Goal: Transaction & Acquisition: Purchase product/service

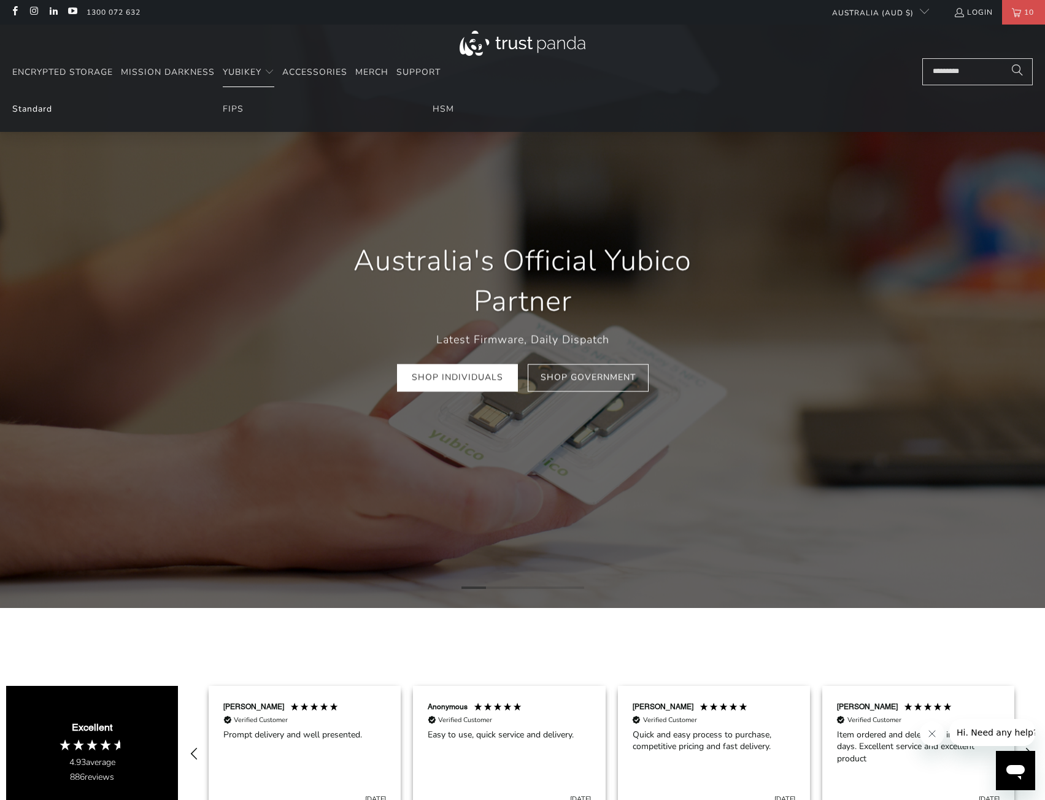
click at [44, 114] on link "Standard" at bounding box center [32, 109] width 40 height 12
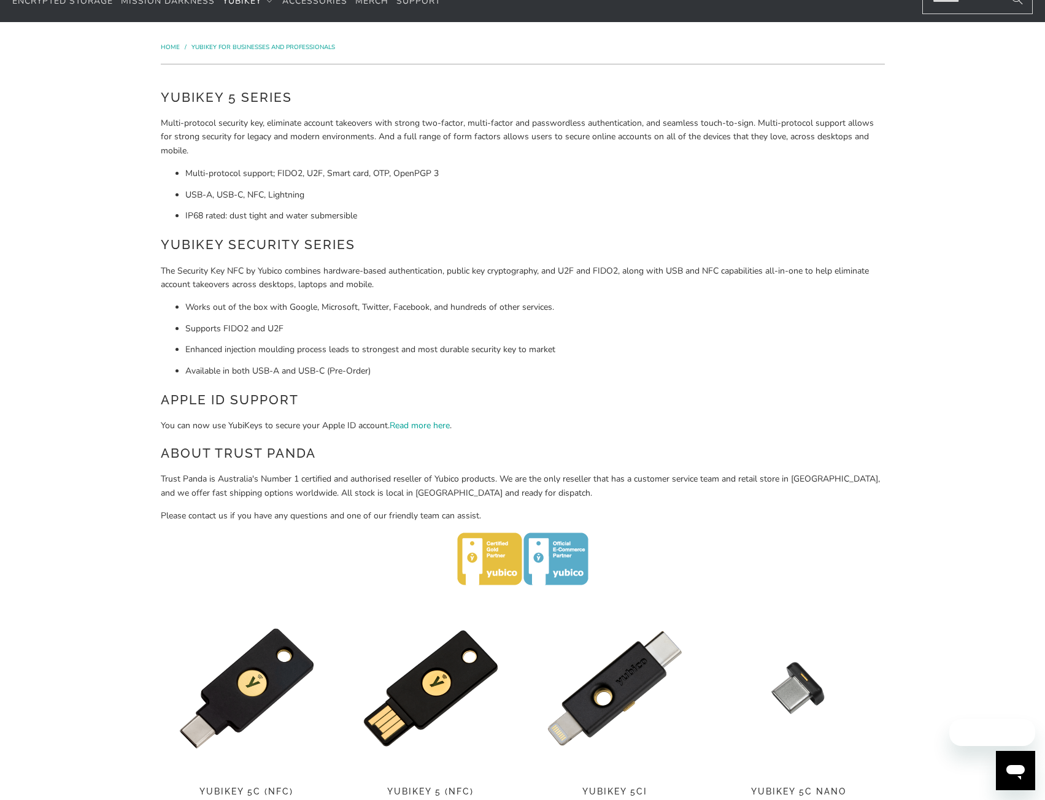
scroll to position [184, 0]
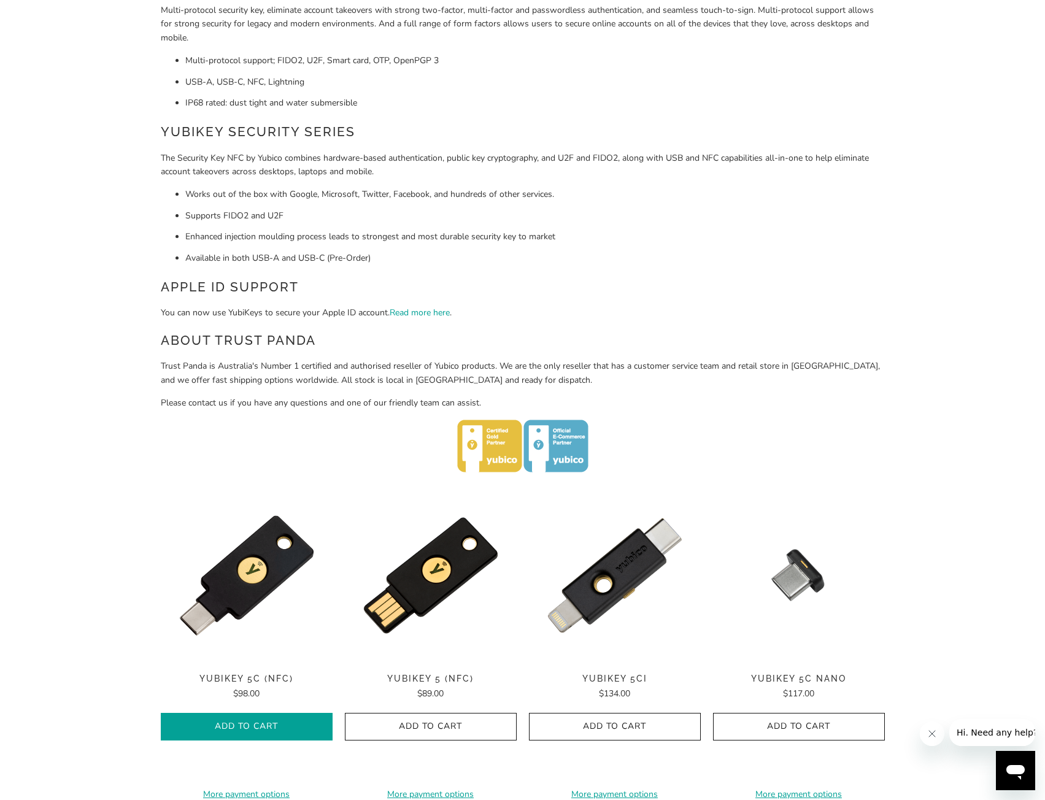
click at [247, 725] on icon "button" at bounding box center [247, 728] width 20 height 20
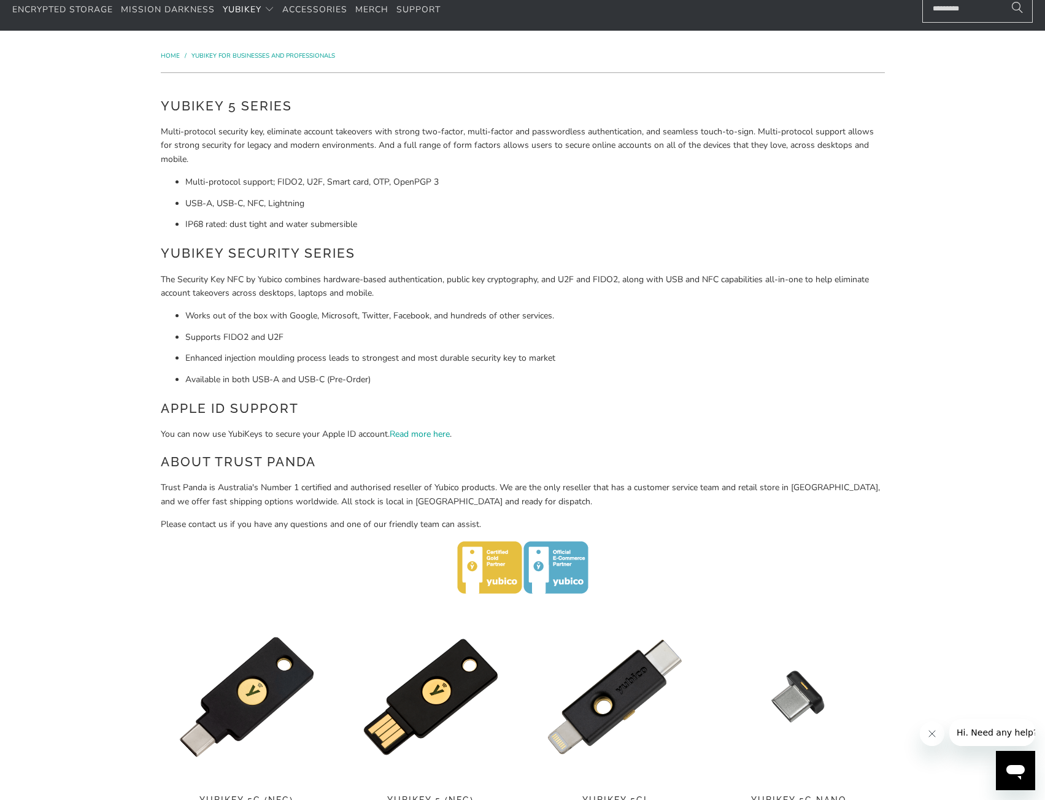
scroll to position [0, 0]
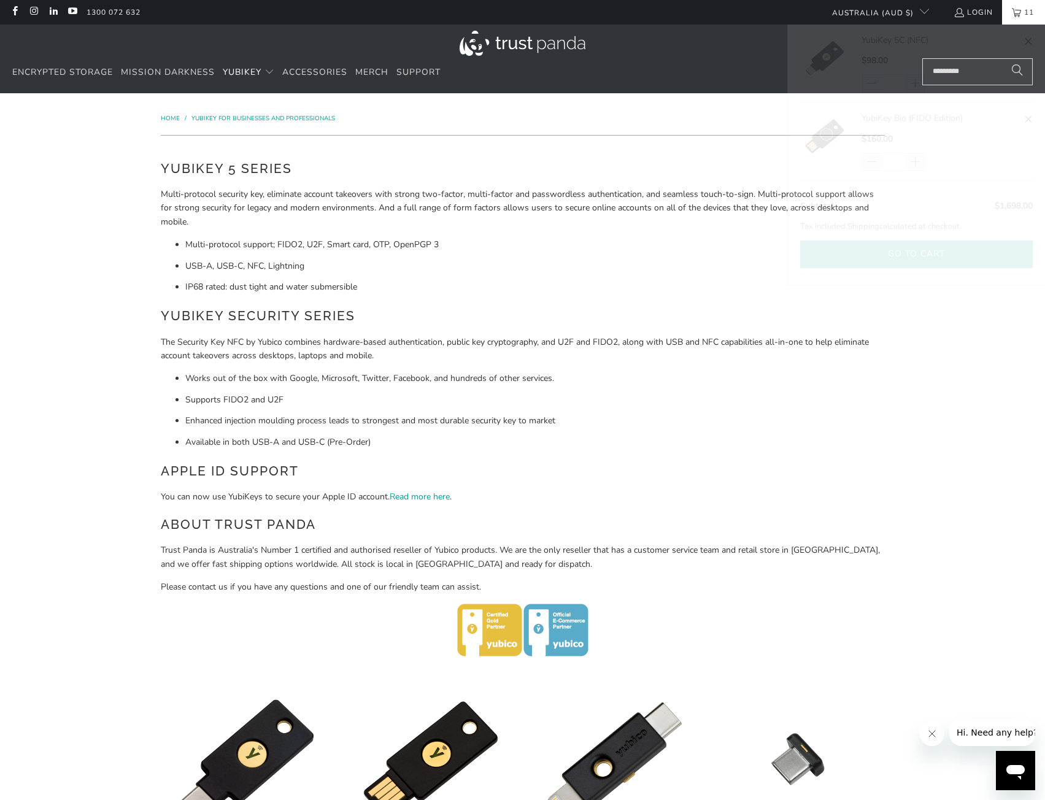
click at [919, 260] on button "Go to cart" at bounding box center [916, 255] width 233 height 28
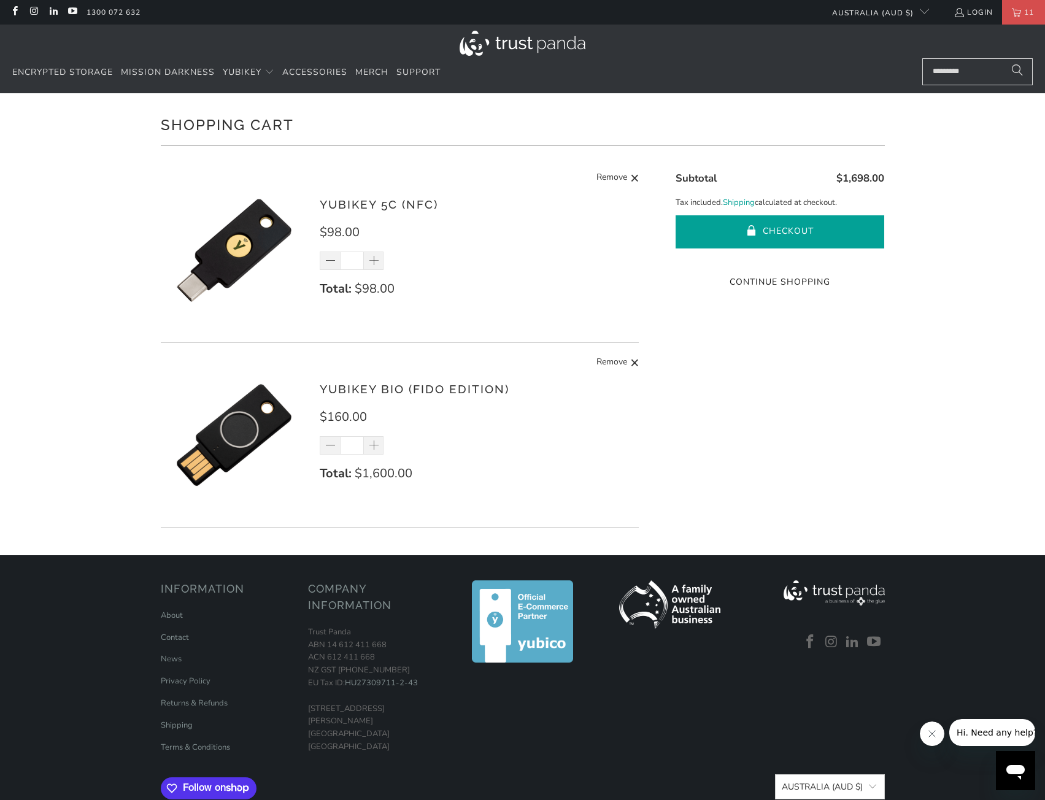
click at [788, 226] on button "Checkout" at bounding box center [780, 231] width 209 height 33
